Goal: Information Seeking & Learning: Find specific fact

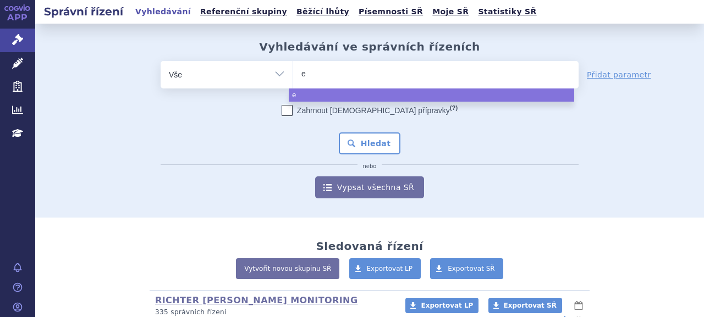
click at [375, 73] on ul "e" at bounding box center [435, 72] width 285 height 23
click at [293, 73] on select "e" at bounding box center [292, 73] width 1 height 27
select select "e"
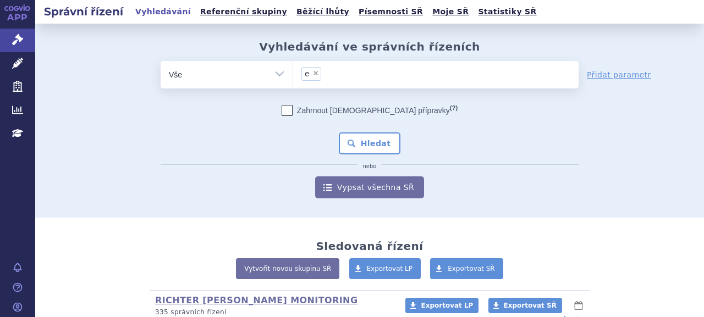
click at [312, 73] on span "×" at bounding box center [315, 73] width 7 height 7
click at [293, 73] on select "e" at bounding box center [292, 73] width 1 height 27
select select
click at [316, 76] on ul at bounding box center [435, 72] width 285 height 23
click at [293, 76] on select "e" at bounding box center [292, 73] width 1 height 27
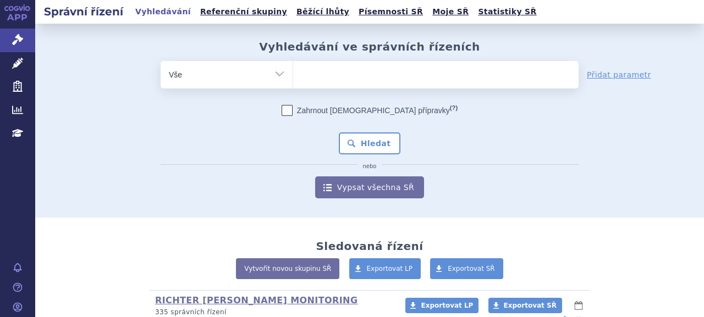
type input "e"
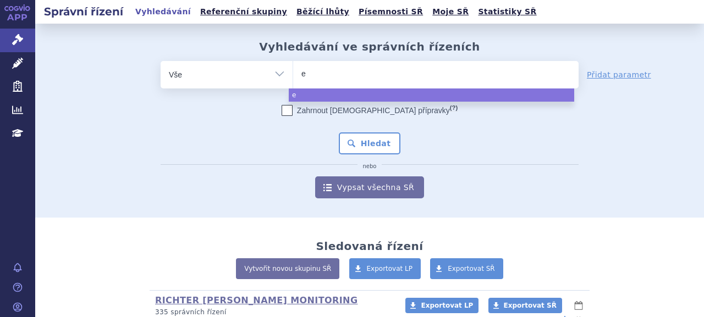
type input "ev"
type input "evr"
type input "evry"
type input "evrys"
type input "evrysdi"
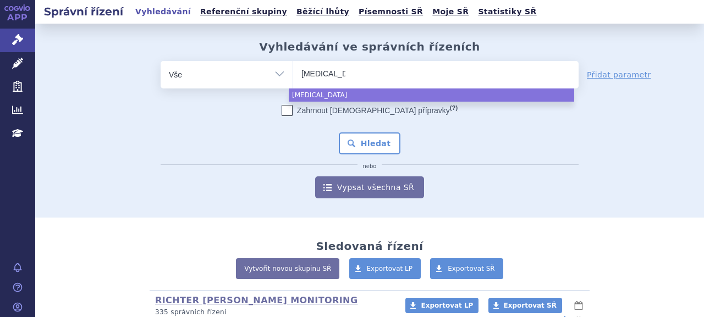
select select "evrysdi"
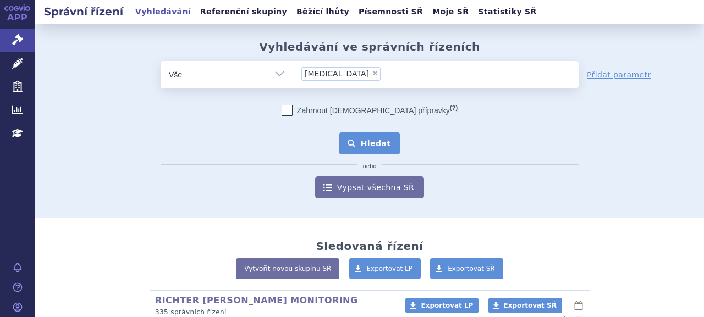
click at [351, 141] on button "Hledat" at bounding box center [370, 143] width 62 height 22
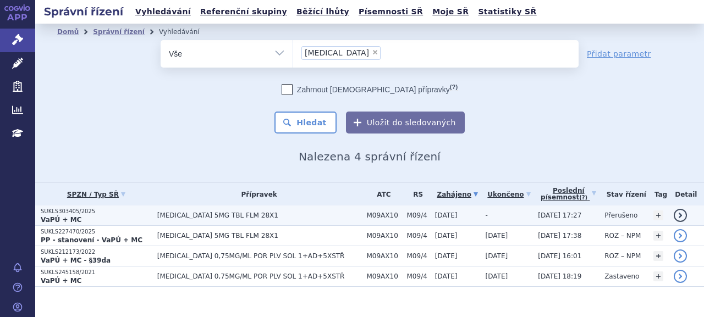
click at [162, 217] on span "EVRYSDI 5MG TBL FLM 28X1" at bounding box center [259, 216] width 204 height 8
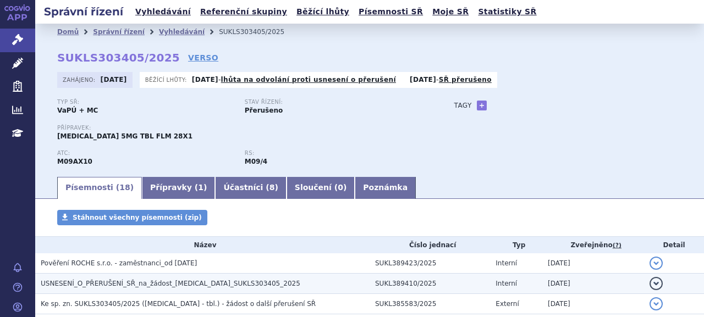
drag, startPoint x: 0, startPoint y: 0, endPoint x: 130, endPoint y: 173, distance: 216.7
click at [130, 280] on span "USNESENÍ_O_PŘERUŠENÍ_SŘ_na_žádost_EVRYSDI_SUKLS303405_2025" at bounding box center [170, 284] width 259 height 8
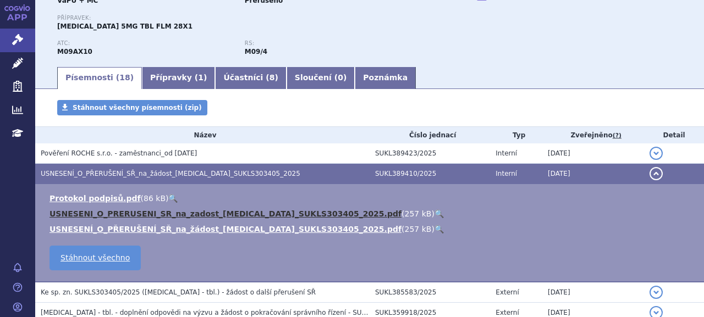
click at [170, 212] on link "USNESENI_O_PRERUSENI_SR_na_zadost_EVRYSDI_SUKLS303405_2025.pdf" at bounding box center [225, 213] width 352 height 9
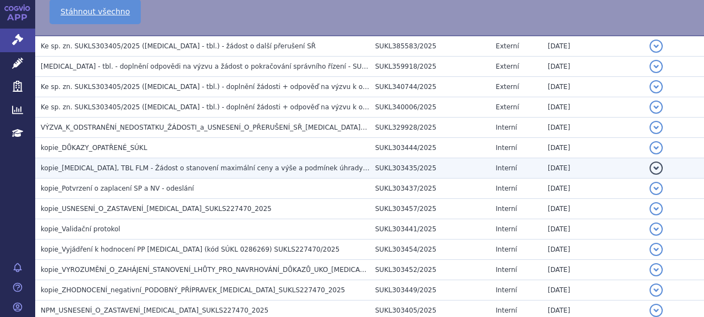
scroll to position [353, 0]
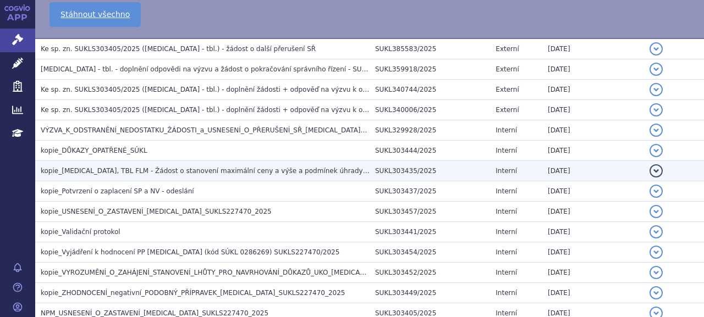
click at [159, 168] on span "kopie_EVRYSDI, TBL FLM - Žádost o stanovení maximální ceny a výše a podmínek úh…" at bounding box center [214, 171] width 347 height 8
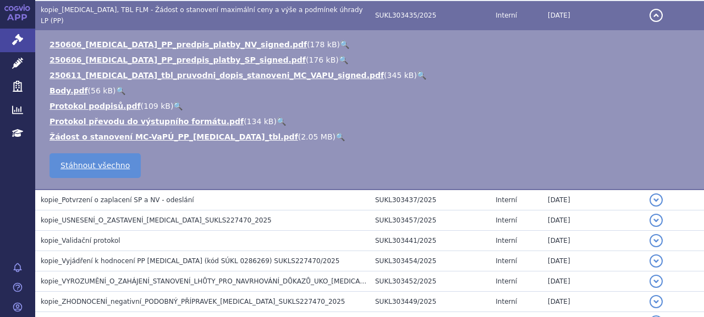
scroll to position [360, 0]
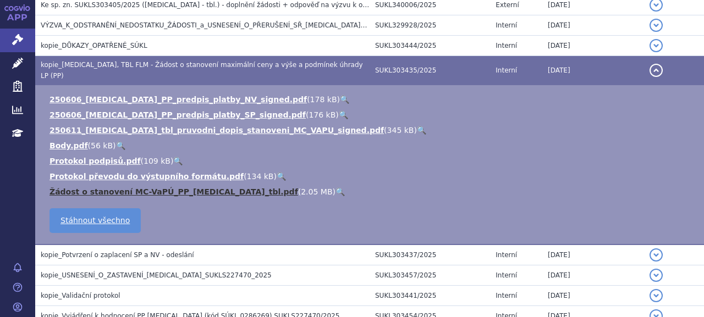
click at [162, 187] on link "Žádost o stanovení MC-VaPÚ_PP_EVRYSDI_tbl.pdf" at bounding box center [173, 191] width 248 height 9
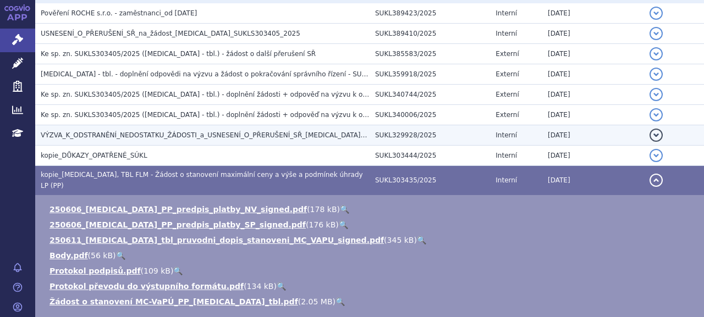
scroll to position [195, 0]
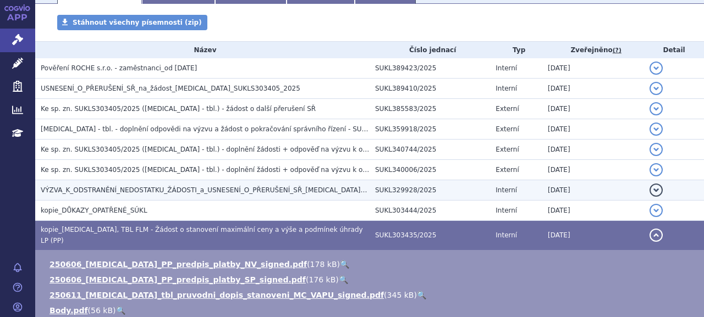
click at [189, 193] on span "VÝZVA_K_ODSTRANĚNÍ_NEDOSTATKU_ŽÁDOSTI_a_USNESENÍ_O_PŘERUŠENÍ_SŘ_EVRYSDI_SUKLS30…" at bounding box center [235, 190] width 389 height 8
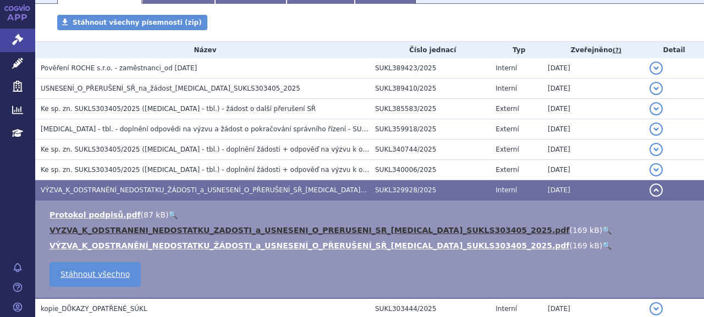
click at [188, 230] on link "VYZVA_K_ODSTRANENI_NEDOSTATKU_ZADOSTI_a_USNESENI_O_PRERUSENI_SR_EVRYSDI_SUKLS30…" at bounding box center [308, 230] width 519 height 9
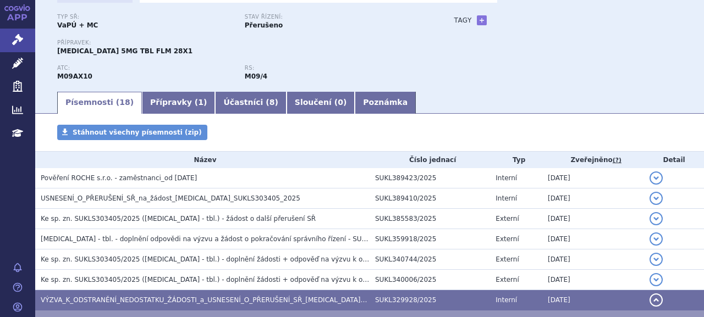
scroll to position [30, 0]
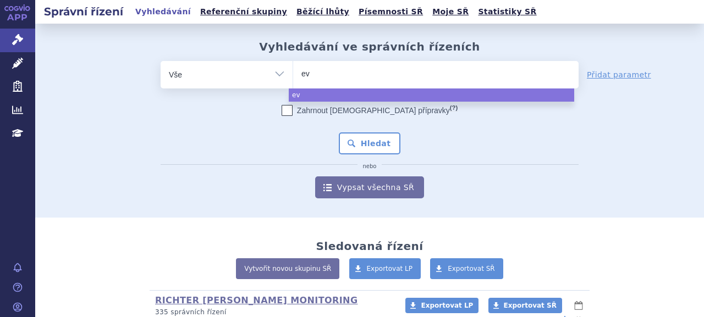
select select
type input "evr"
type input "evrys"
type input "evrysi"
type input "evrys"
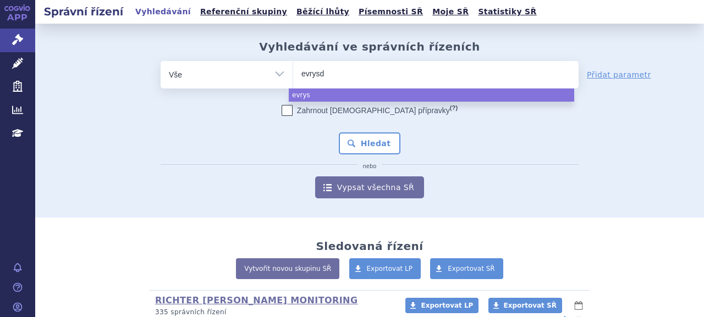
type input "[MEDICAL_DATA]"
select select "[MEDICAL_DATA]"
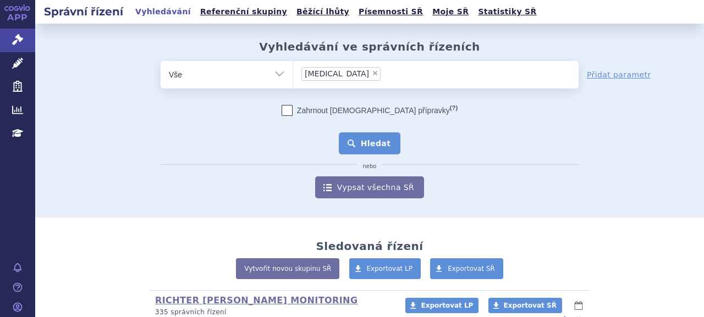
click at [361, 153] on button "Hledat" at bounding box center [370, 143] width 62 height 22
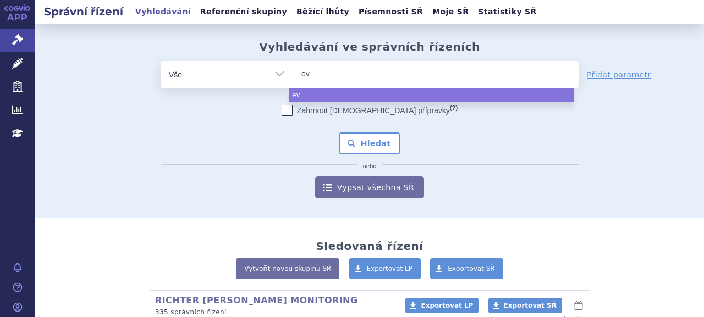
select select
type input "evys"
type input "evysd"
type input "evysdi"
type input "evys"
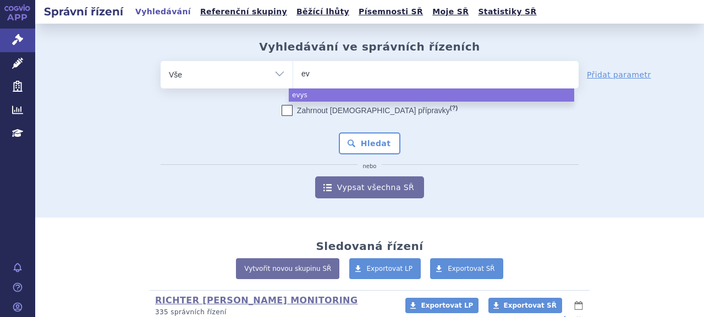
type input "evr"
type input "evry"
type input "evrys"
type input "evrysi"
type input "evrysd"
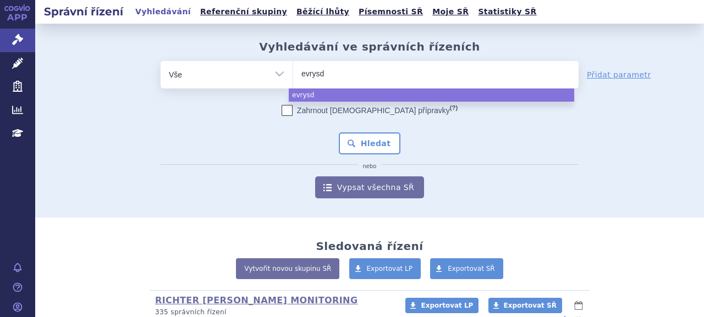
type input "evrysdi"
select select "evrysdi"
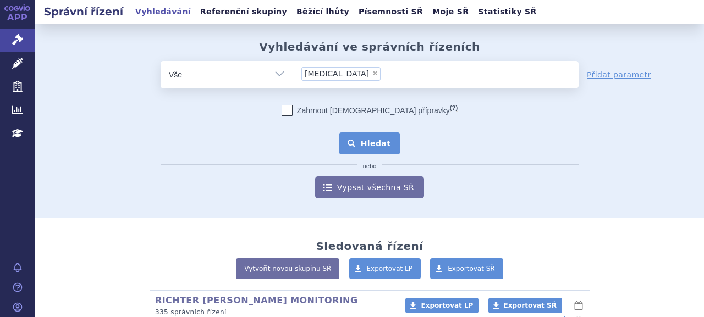
click at [375, 139] on button "Hledat" at bounding box center [370, 143] width 62 height 22
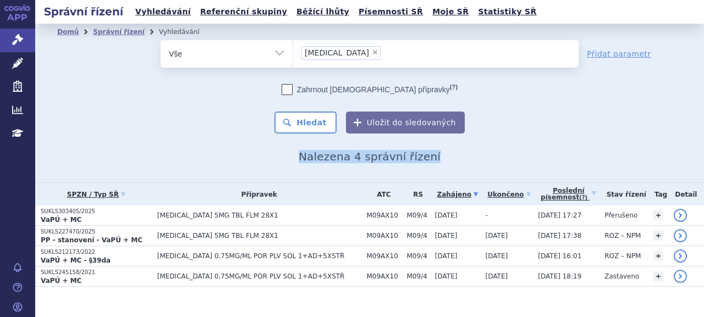
drag, startPoint x: 305, startPoint y: 159, endPoint x: 430, endPoint y: 153, distance: 125.4
click at [430, 153] on h2 "Nalezena 4 správní řízení" at bounding box center [369, 156] width 624 height 13
click at [316, 159] on span "Nalezena 4 správní řízení" at bounding box center [369, 156] width 142 height 13
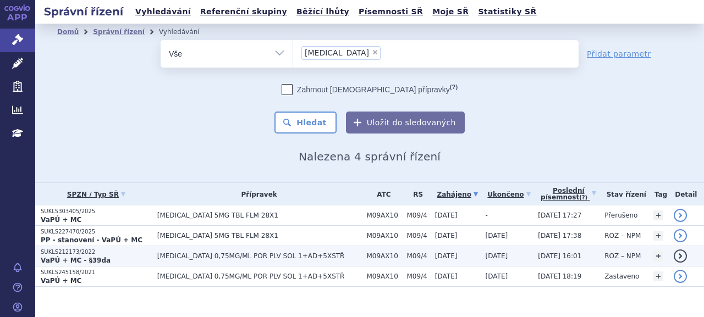
click at [130, 256] on p "VaPÚ + MC - §39da" at bounding box center [96, 260] width 111 height 9
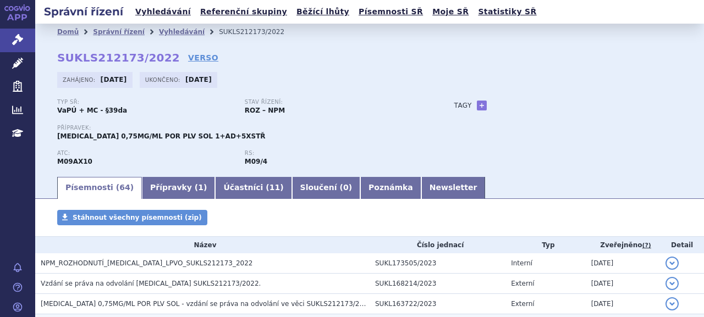
scroll to position [110, 0]
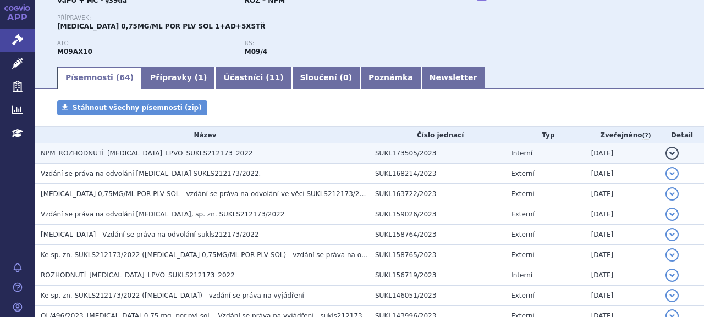
click at [116, 153] on span "NPM_ROZHODNUTÍ_EVRYSDI_LPVO_SUKLS212173_2022" at bounding box center [147, 154] width 212 height 8
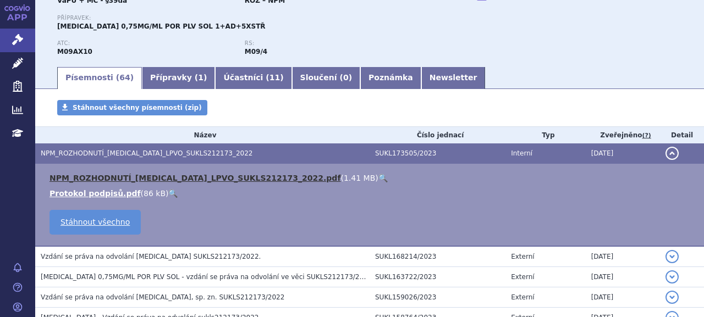
click at [161, 176] on link "NPM_ROZHODNUTÍ_EVRYSDI_LPVO_SUKLS212173_2022.pdf" at bounding box center [194, 178] width 291 height 9
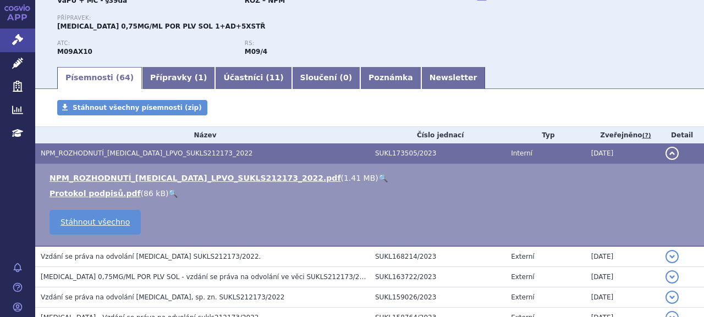
click at [309, 140] on th "Název" at bounding box center [202, 135] width 334 height 16
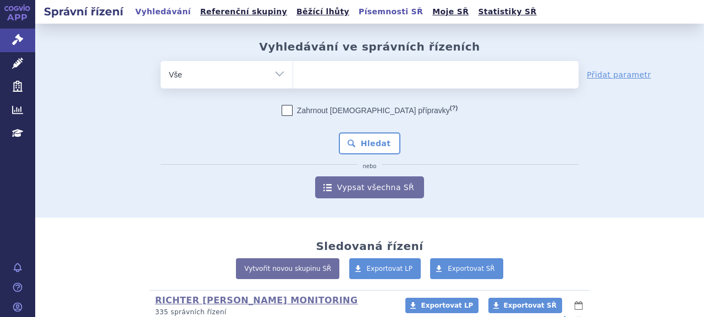
click at [355, 10] on link "Písemnosti SŘ" at bounding box center [390, 11] width 71 height 15
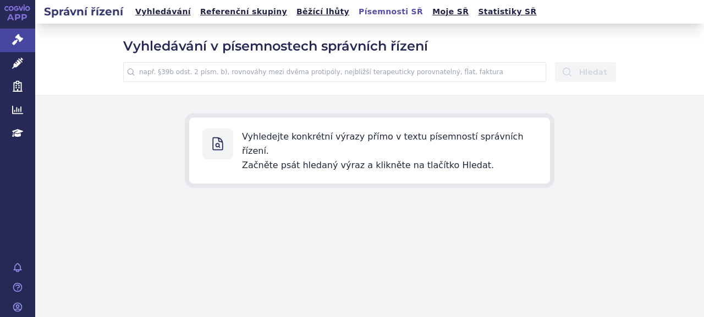
click at [90, 12] on h2 "Správní řízení" at bounding box center [83, 11] width 97 height 15
click at [14, 40] on icon at bounding box center [17, 39] width 11 height 11
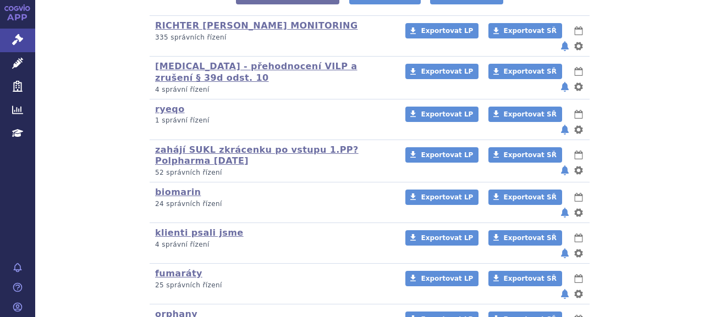
scroll to position [330, 0]
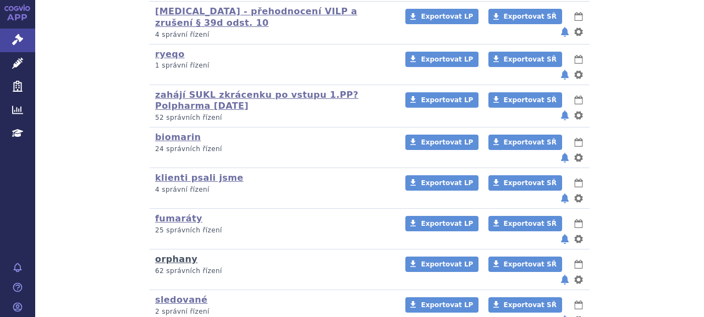
click at [178, 254] on link "orphany" at bounding box center [176, 259] width 42 height 10
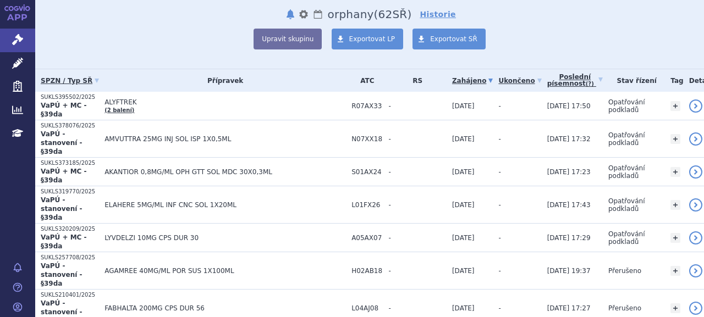
scroll to position [1, 0]
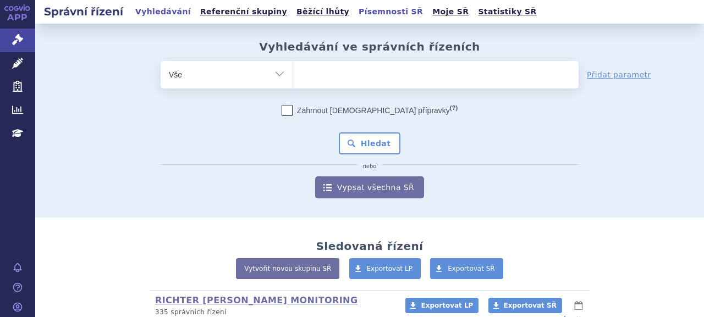
click at [355, 12] on link "Písemnosti SŘ" at bounding box center [390, 11] width 71 height 15
click at [342, 20] on ul "Vyhledávání Referenční skupiny Běžící lhůty Písemnosti SŘ Moje SŘ Statistiky SŘ" at bounding box center [336, 12] width 408 height 24
click at [355, 13] on link "Písemnosti SŘ" at bounding box center [390, 11] width 71 height 15
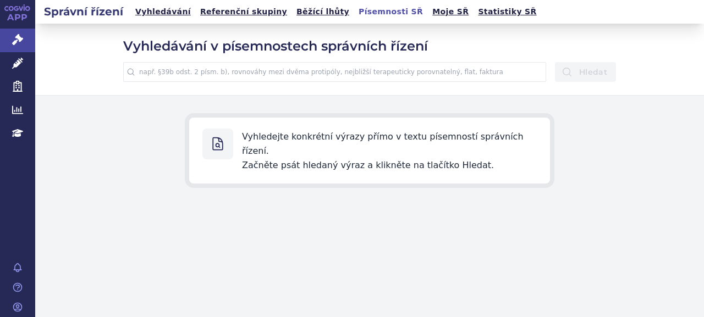
click at [322, 76] on input "text" at bounding box center [334, 72] width 423 height 20
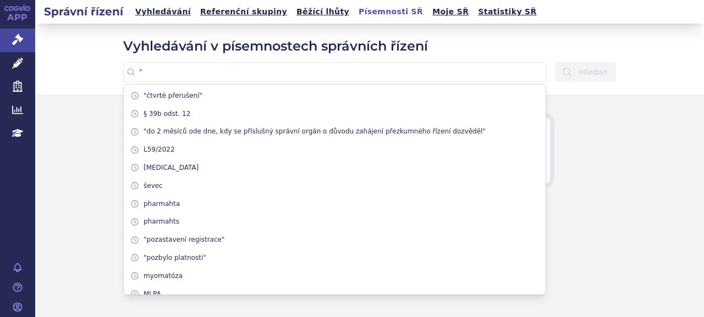
paste input "[PERSON_NAME] forma"
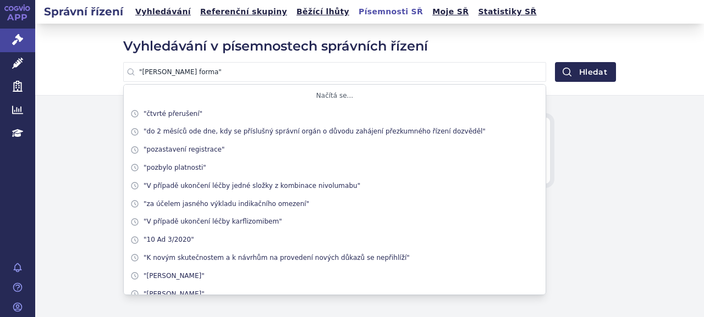
type input ""[PERSON_NAME] forma""
click at [555, 62] on button "Hledat" at bounding box center [585, 72] width 61 height 20
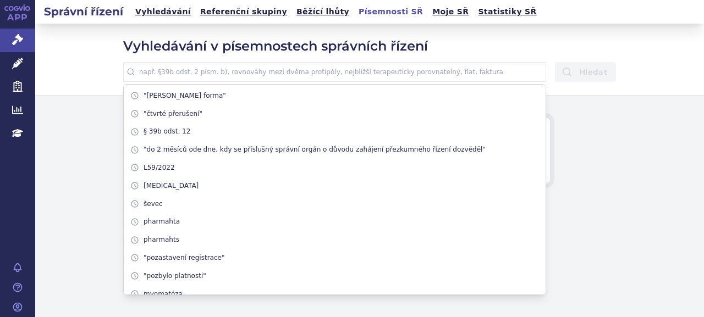
click at [300, 79] on input "text" at bounding box center [334, 72] width 423 height 20
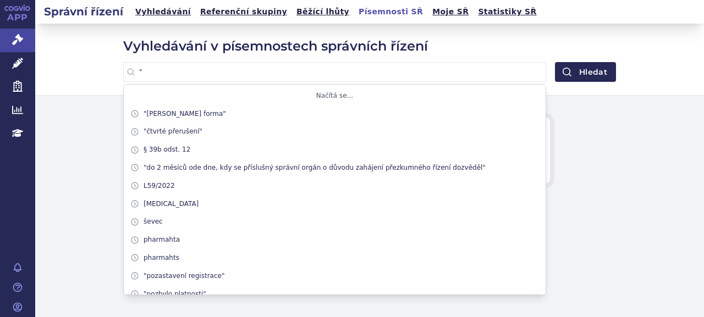
paste input "jiné lékové formě"
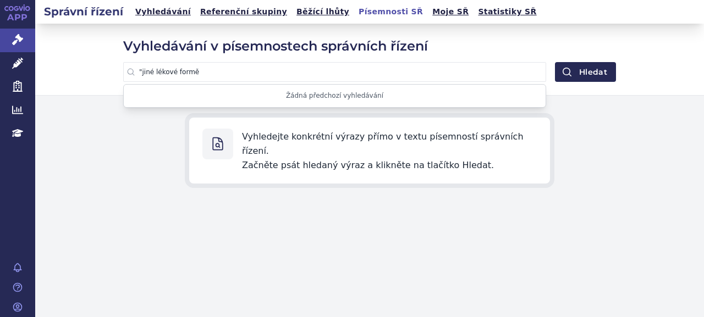
click at [555, 62] on button "Hledat" at bounding box center [585, 72] width 61 height 20
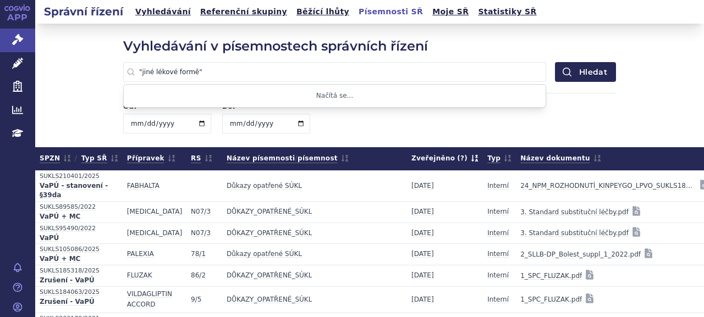
type input ""jiné lékové formě""
click at [555, 62] on button "Hledat" at bounding box center [585, 72] width 61 height 20
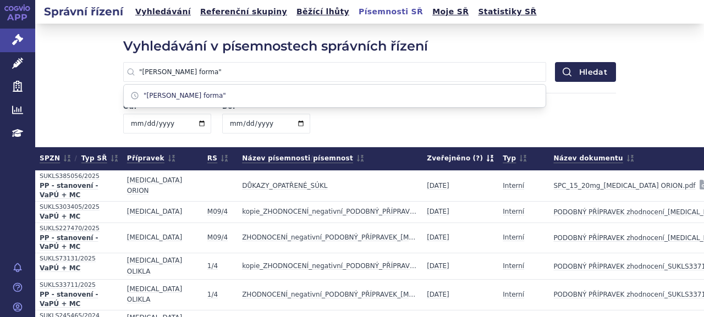
drag, startPoint x: 276, startPoint y: 67, endPoint x: 60, endPoint y: 51, distance: 216.0
click at [63, 51] on div "Vyhledávání v písemnostech správních řízení "jiná léková forma" "jiná léková fo…" at bounding box center [369, 85] width 668 height 123
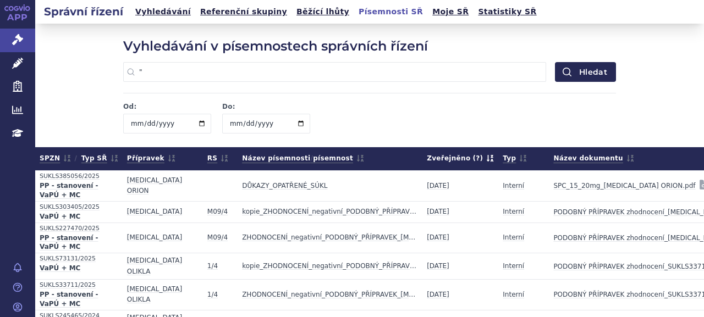
paste input "jinou lékovou formu"
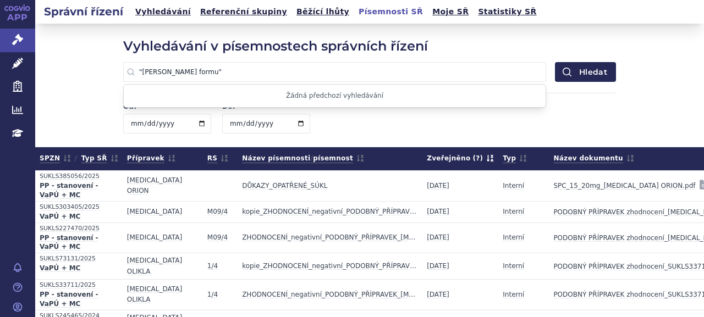
type input ""jinou lékovou formu""
click at [555, 62] on button "Hledat" at bounding box center [585, 72] width 61 height 20
